Goal: Information Seeking & Learning: Check status

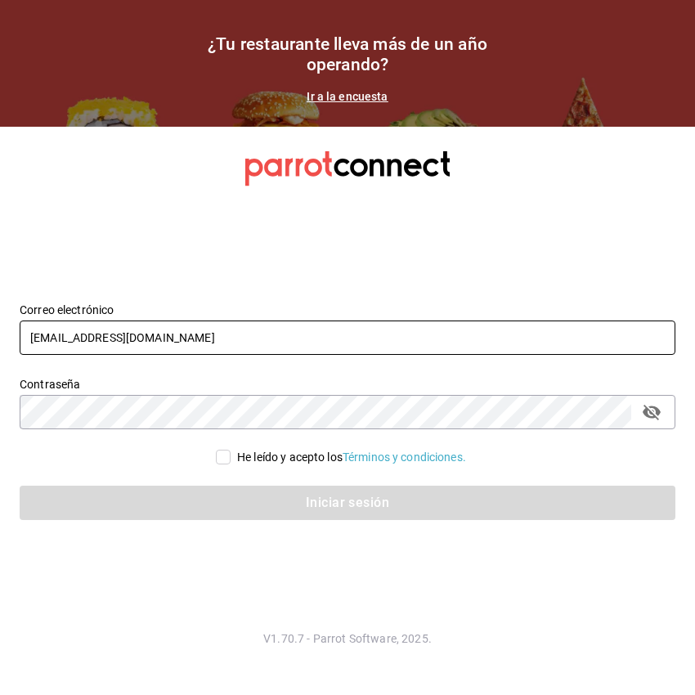
click at [293, 345] on input "pr@peace.com" at bounding box center [348, 337] width 656 height 34
type input "gm@peace.com"
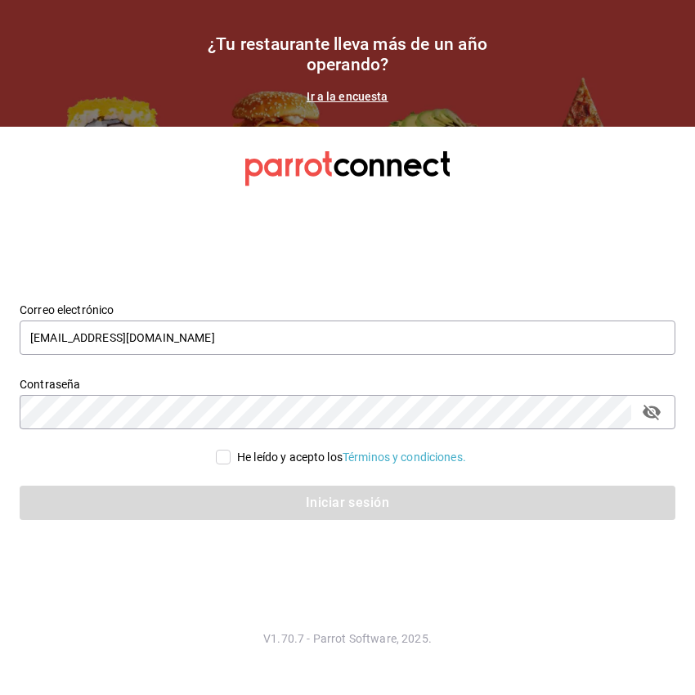
click at [226, 459] on input "He leído y acepto los Términos y condiciones." at bounding box center [223, 457] width 15 height 15
checkbox input "true"
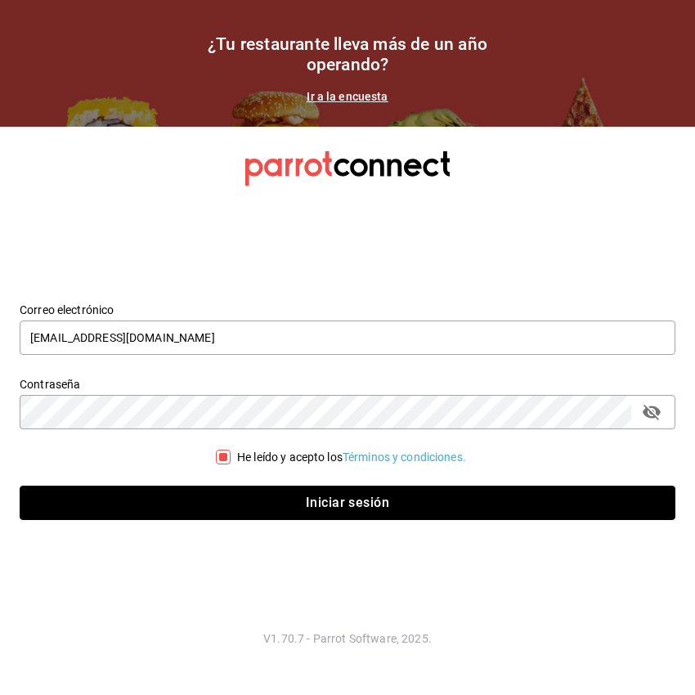
click at [280, 500] on button "Iniciar sesión" at bounding box center [348, 503] width 656 height 34
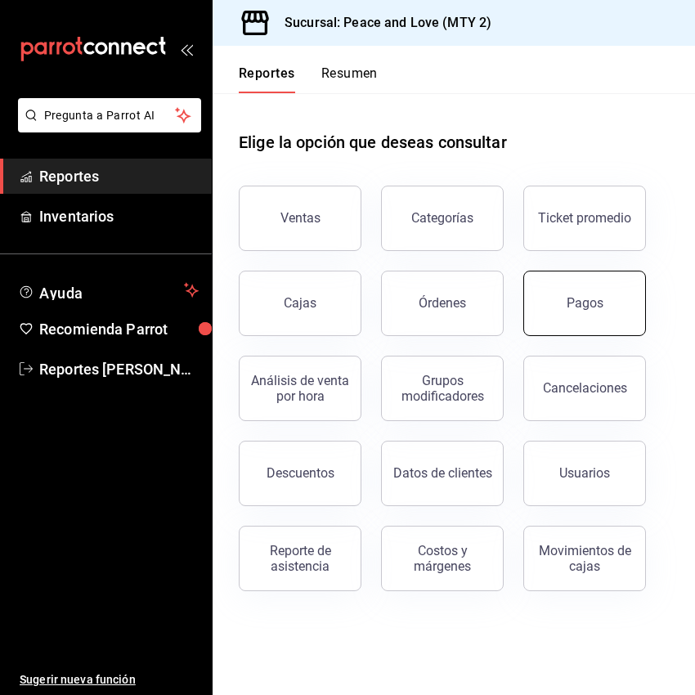
click at [593, 307] on div "Pagos" at bounding box center [585, 303] width 37 height 16
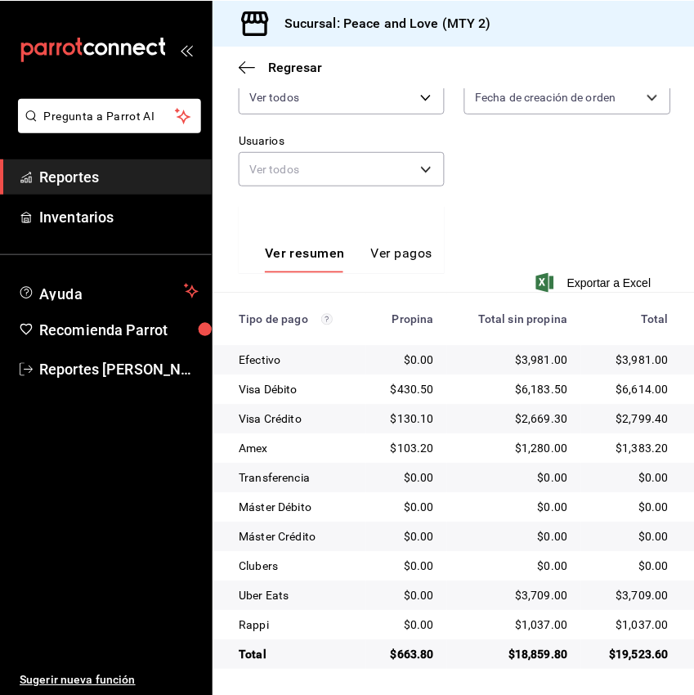
scroll to position [249, 0]
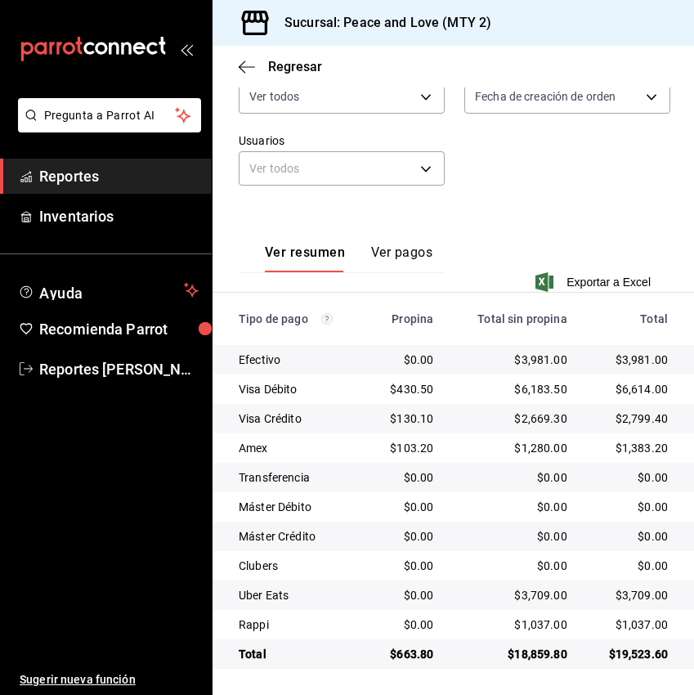
click at [114, 186] on span "Reportes" at bounding box center [118, 176] width 159 height 22
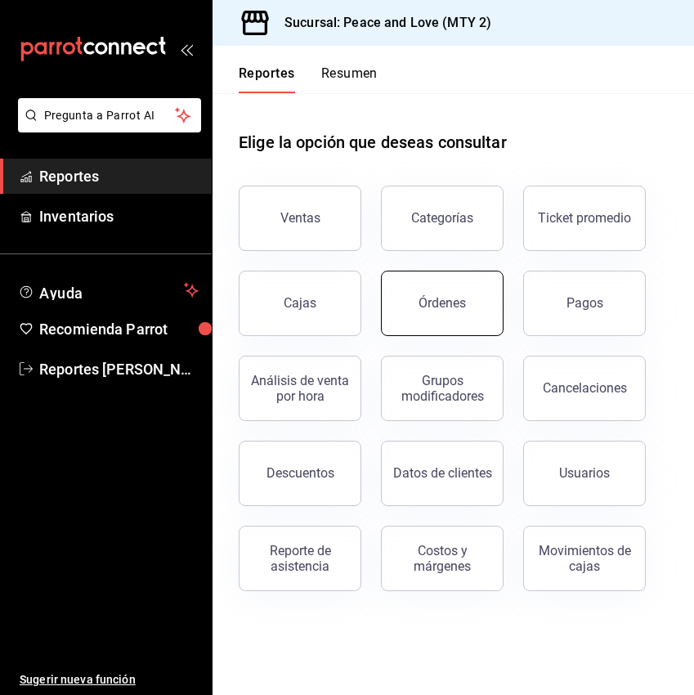
click at [481, 302] on button "Órdenes" at bounding box center [442, 303] width 123 height 65
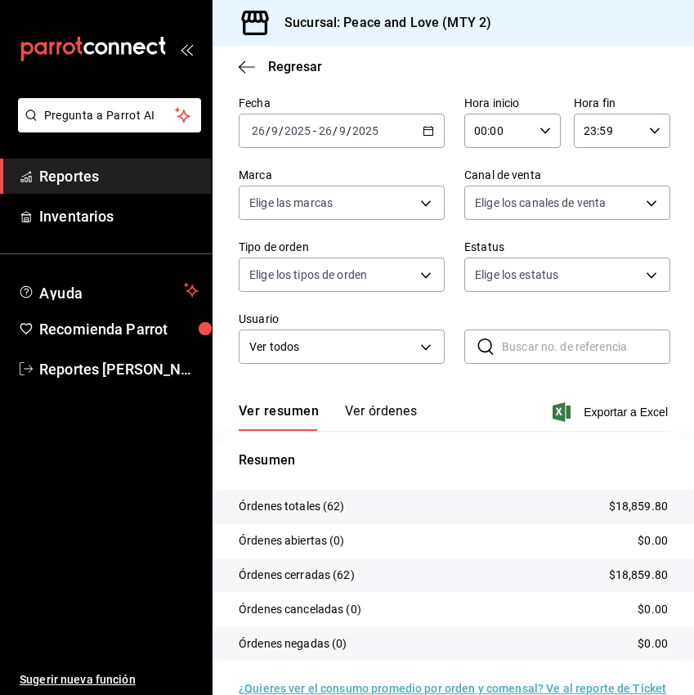
scroll to position [108, 0]
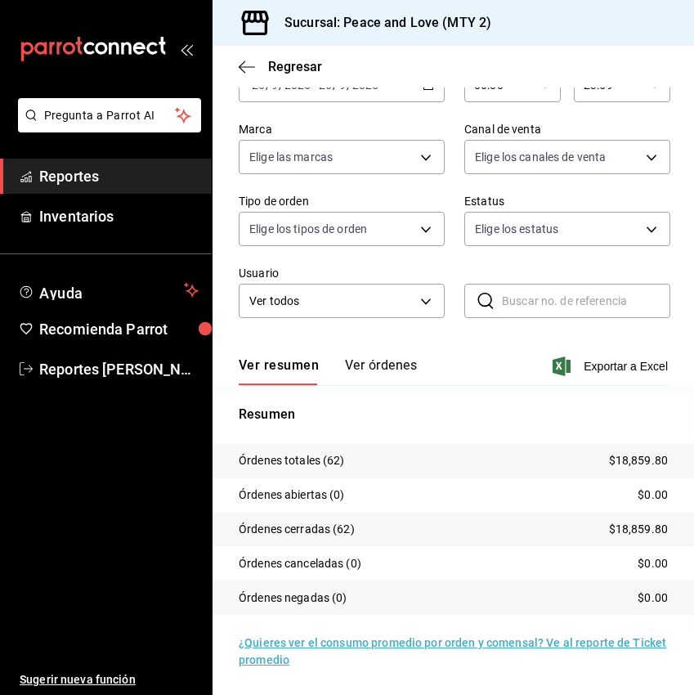
click at [118, 183] on span "Reportes" at bounding box center [118, 176] width 159 height 22
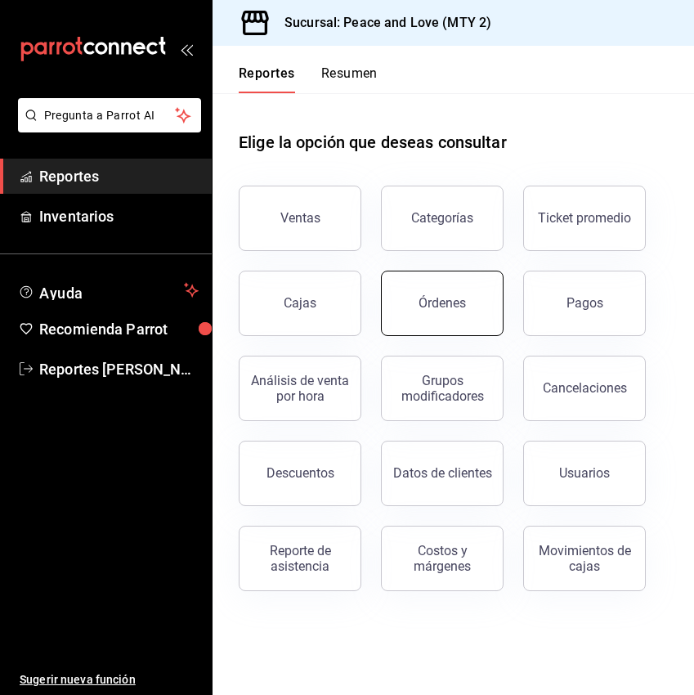
click at [462, 307] on div "Órdenes" at bounding box center [442, 303] width 47 height 16
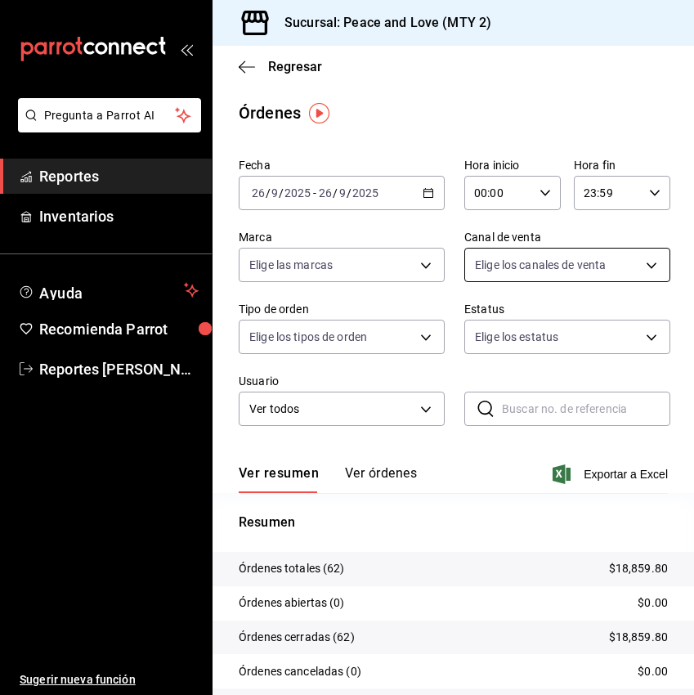
click at [629, 258] on body "Pregunta a Parrot AI Reportes Inventarios Ayuda Recomienda Parrot Reportes [PER…" at bounding box center [347, 347] width 694 height 695
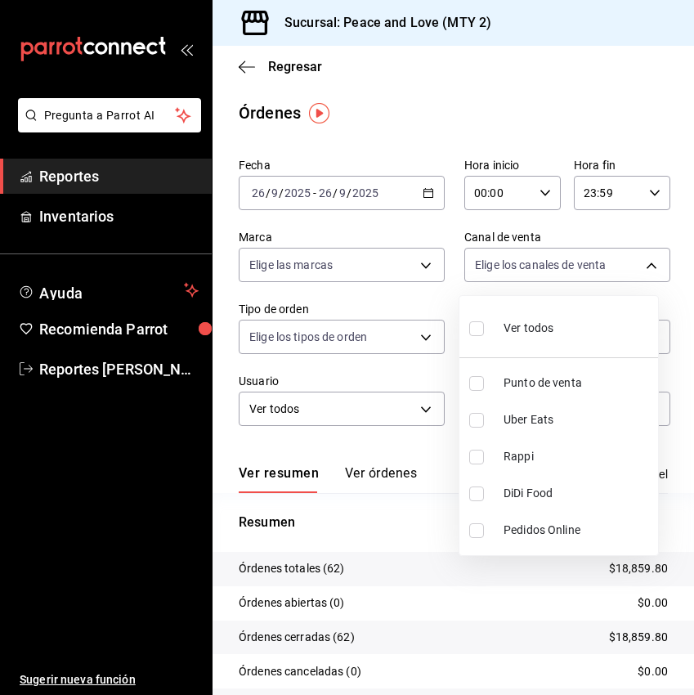
click at [477, 424] on input "checkbox" at bounding box center [476, 420] width 15 height 15
checkbox input "true"
type input "UBER_EATS"
click at [382, 537] on div at bounding box center [347, 347] width 694 height 695
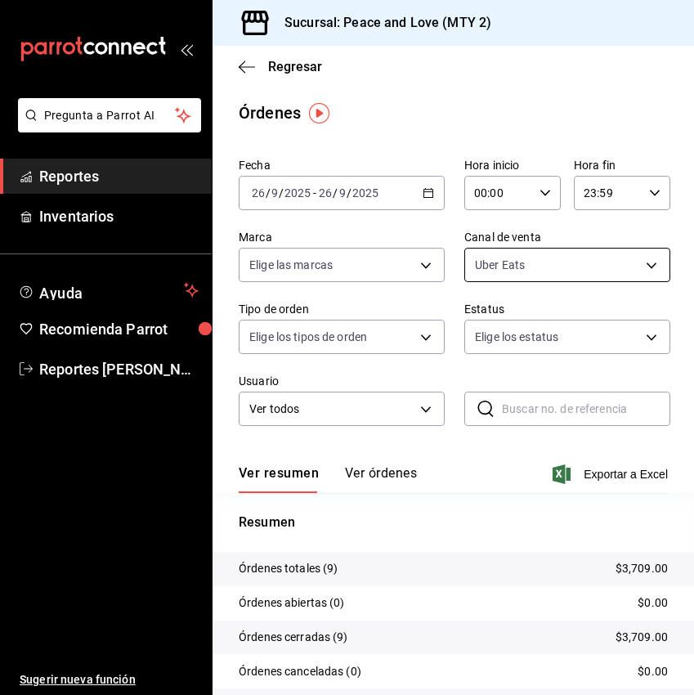
click at [613, 262] on body "Pregunta a Parrot AI Reportes Inventarios Ayuda Recomienda Parrot Reportes [PER…" at bounding box center [347, 347] width 694 height 695
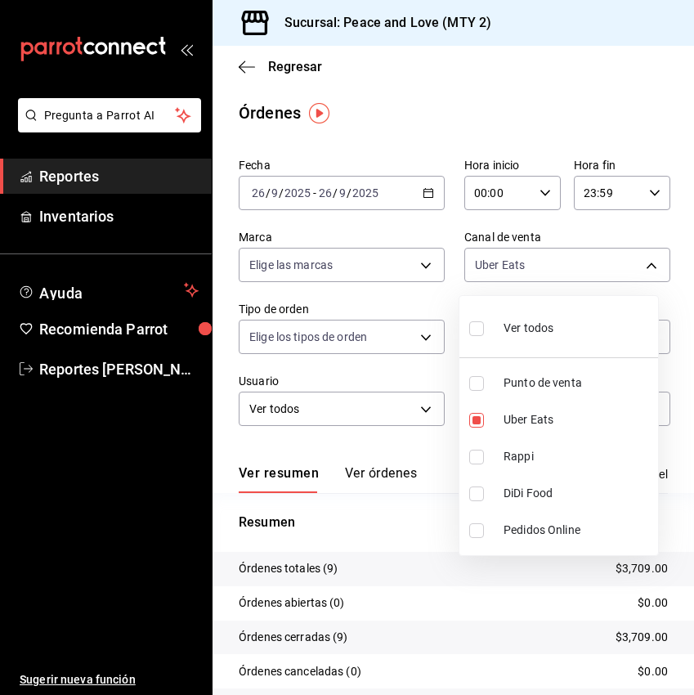
drag, startPoint x: 488, startPoint y: 455, endPoint x: 473, endPoint y: 437, distance: 24.4
click at [486, 456] on label at bounding box center [479, 457] width 21 height 15
click at [484, 456] on input "checkbox" at bounding box center [476, 457] width 15 height 15
checkbox input "false"
type input "UBER_EATS"
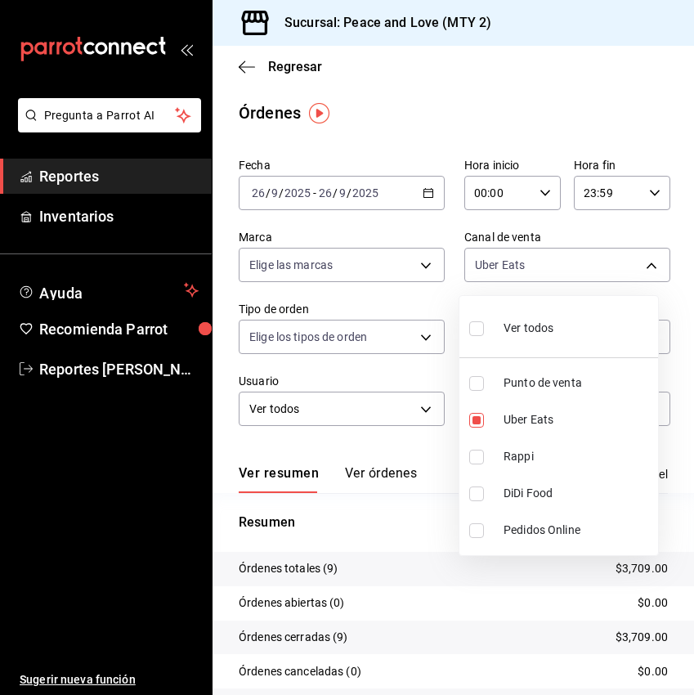
click at [476, 450] on input "checkbox" at bounding box center [476, 457] width 15 height 15
checkbox input "true"
type input "UBER_EATS,RAPPI"
click at [477, 421] on input "checkbox" at bounding box center [476, 420] width 15 height 15
checkbox input "false"
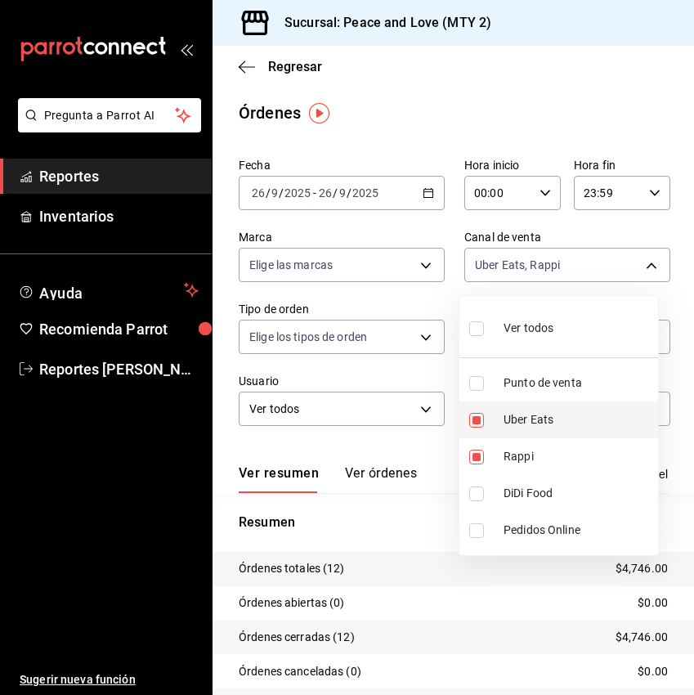
type input "RAPPI"
click at [434, 456] on div at bounding box center [347, 347] width 694 height 695
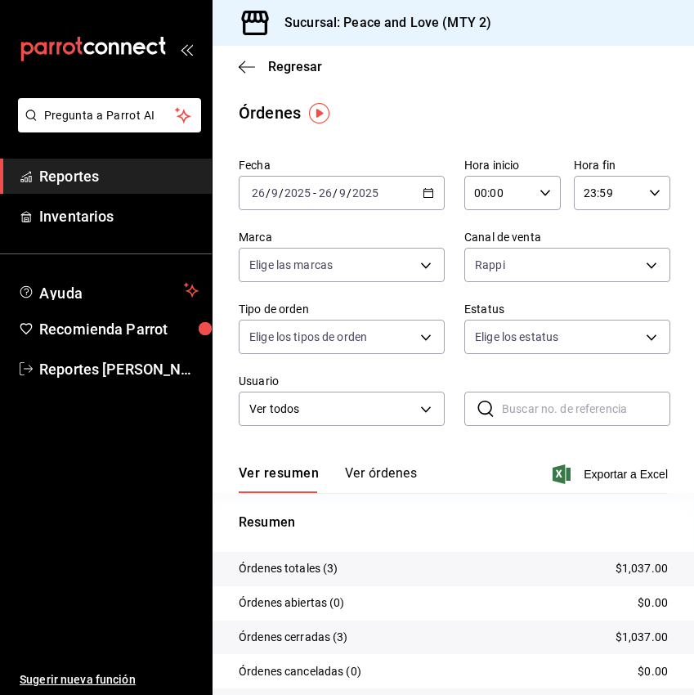
click at [114, 177] on span "Reportes" at bounding box center [118, 176] width 159 height 22
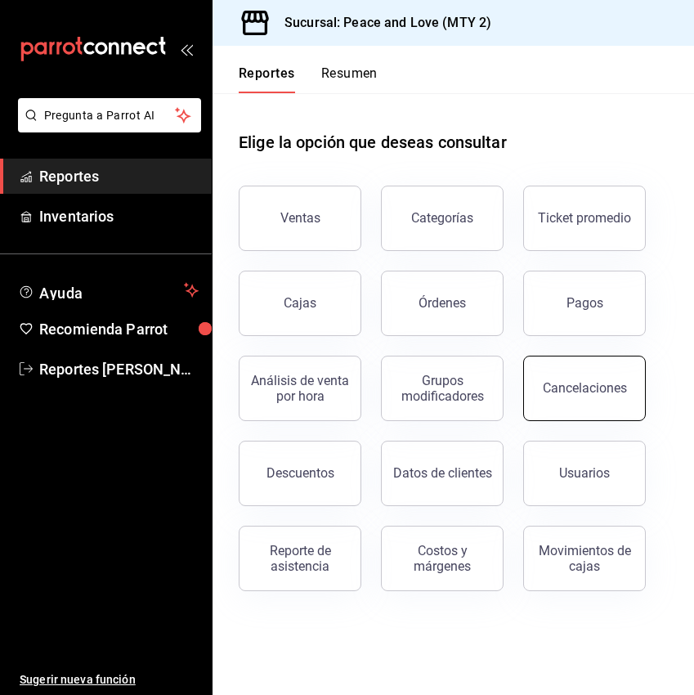
click at [585, 393] on div "Cancelaciones" at bounding box center [585, 388] width 84 height 16
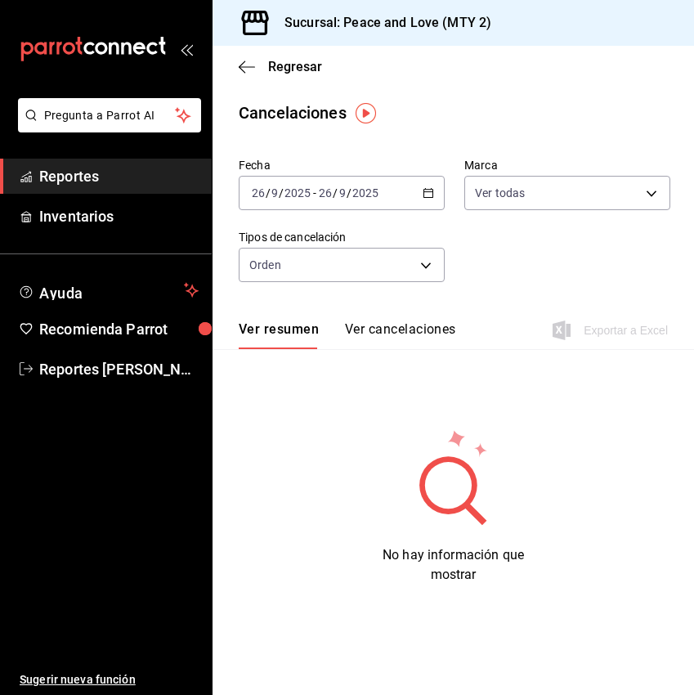
click at [130, 171] on span "Reportes" at bounding box center [118, 176] width 159 height 22
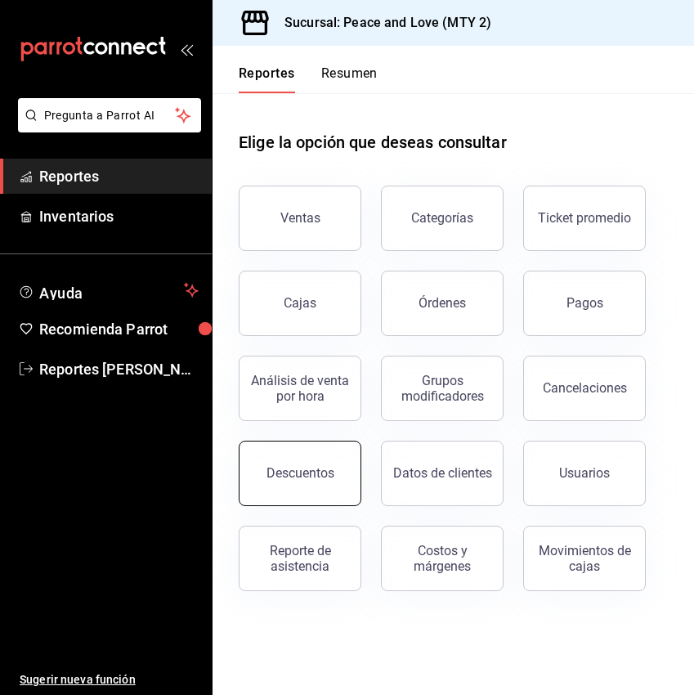
click at [316, 487] on button "Descuentos" at bounding box center [300, 473] width 123 height 65
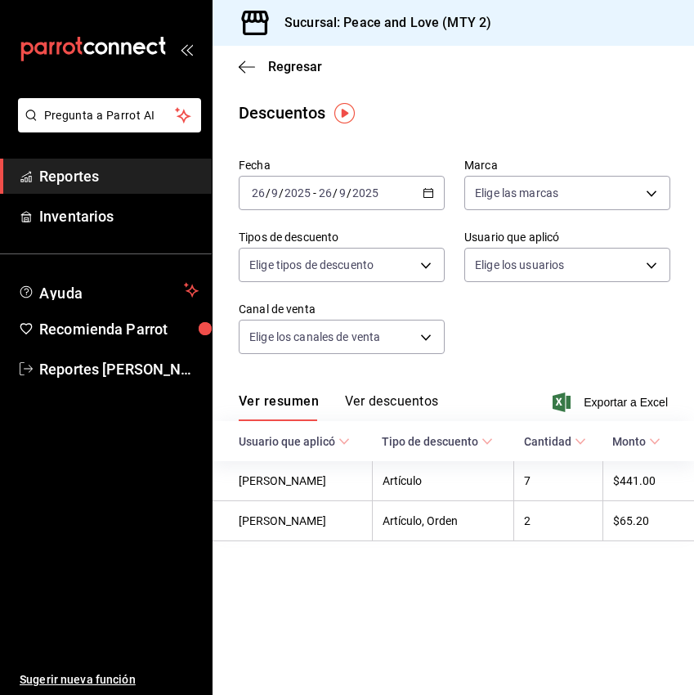
click at [104, 190] on link "Reportes" at bounding box center [106, 176] width 212 height 35
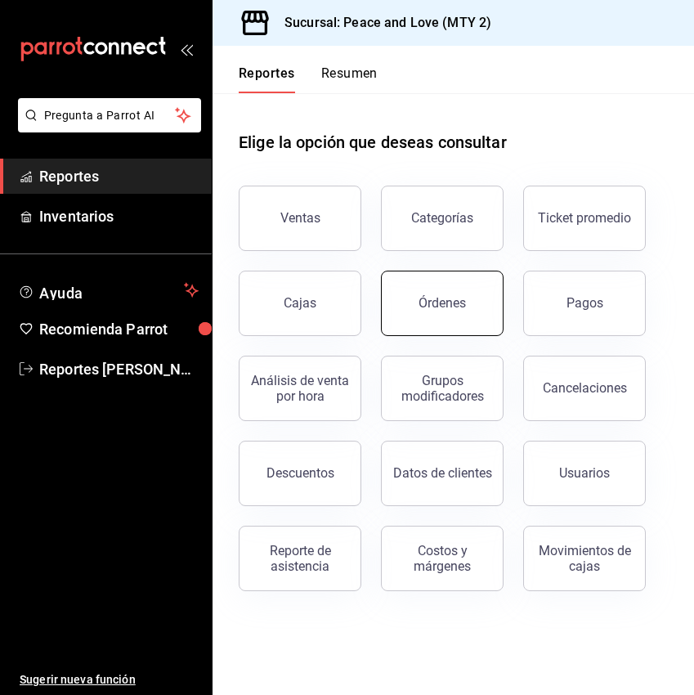
click at [414, 303] on button "Órdenes" at bounding box center [442, 303] width 123 height 65
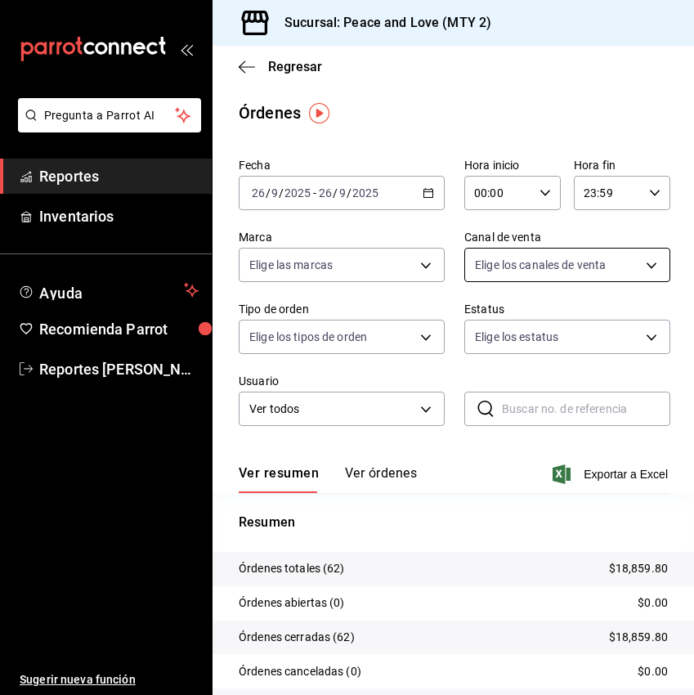
click at [616, 268] on body "Pregunta a Parrot AI Reportes Inventarios Ayuda Recomienda Parrot Reportes [PER…" at bounding box center [347, 347] width 694 height 695
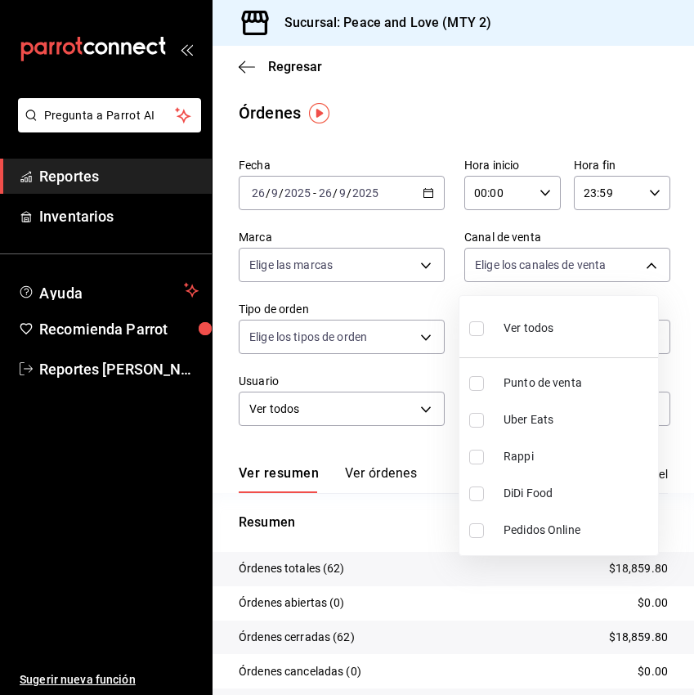
click at [509, 423] on span "Uber Eats" at bounding box center [578, 419] width 148 height 17
type input "UBER_EATS"
checkbox input "true"
click at [591, 616] on div at bounding box center [347, 347] width 694 height 695
click at [607, 261] on body "Pregunta a Parrot AI Reportes Inventarios Ayuda Recomienda Parrot Reportes [PER…" at bounding box center [347, 347] width 694 height 695
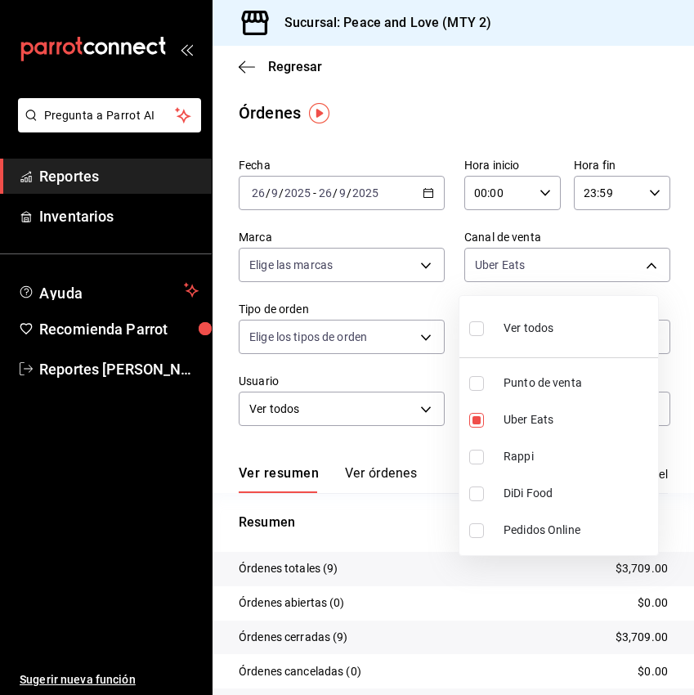
click at [468, 458] on li "Rappi" at bounding box center [558, 456] width 199 height 37
type input "UBER_EATS,RAPPI"
checkbox input "true"
drag, startPoint x: 473, startPoint y: 423, endPoint x: 481, endPoint y: 423, distance: 9.0
click at [481, 423] on input "checkbox" at bounding box center [476, 420] width 15 height 15
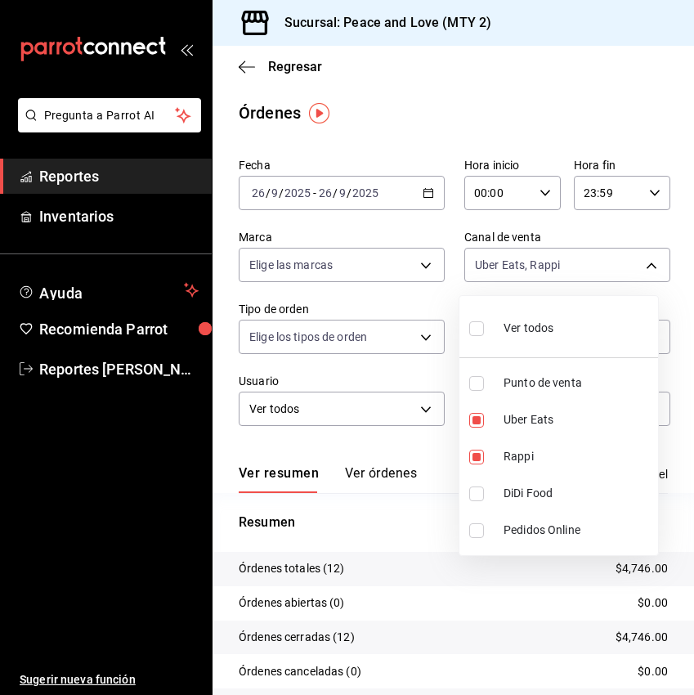
checkbox input "false"
type input "RAPPI"
click at [466, 606] on div at bounding box center [347, 347] width 694 height 695
